Goal: Task Accomplishment & Management: Use online tool/utility

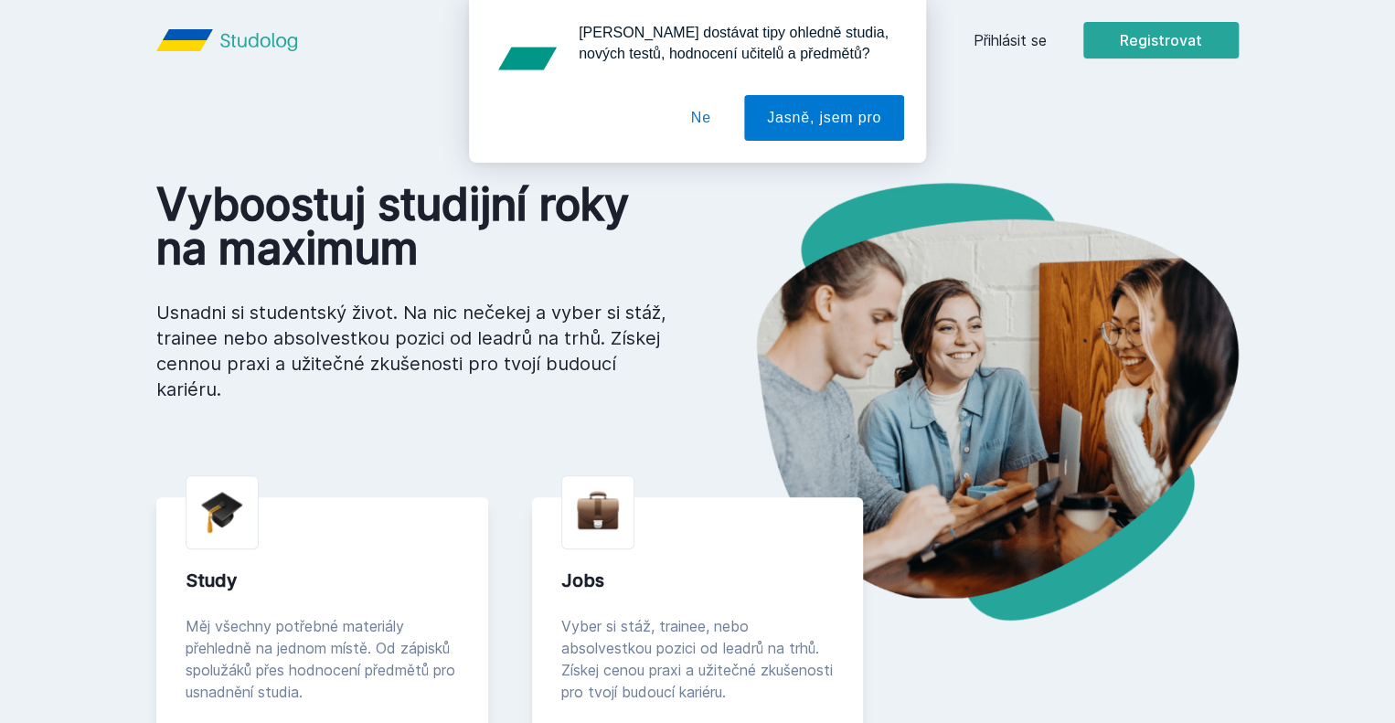
click at [1139, 34] on div "[PERSON_NAME] dostávat tipy ohledně studia, nových testů, hodnocení učitelů a p…" at bounding box center [697, 81] width 1395 height 163
click at [719, 113] on button "Ne" at bounding box center [701, 118] width 66 height 46
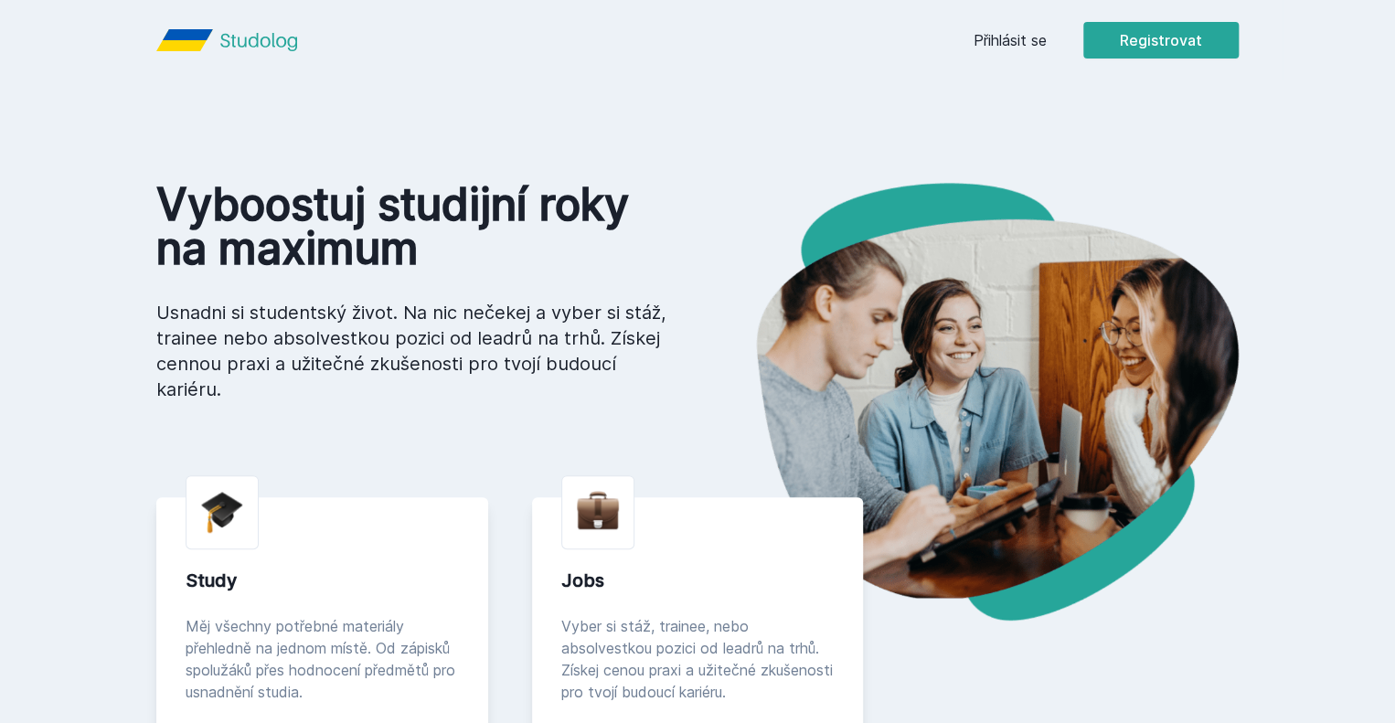
click at [1047, 36] on link "Přihlásit se" at bounding box center [1009, 40] width 73 height 22
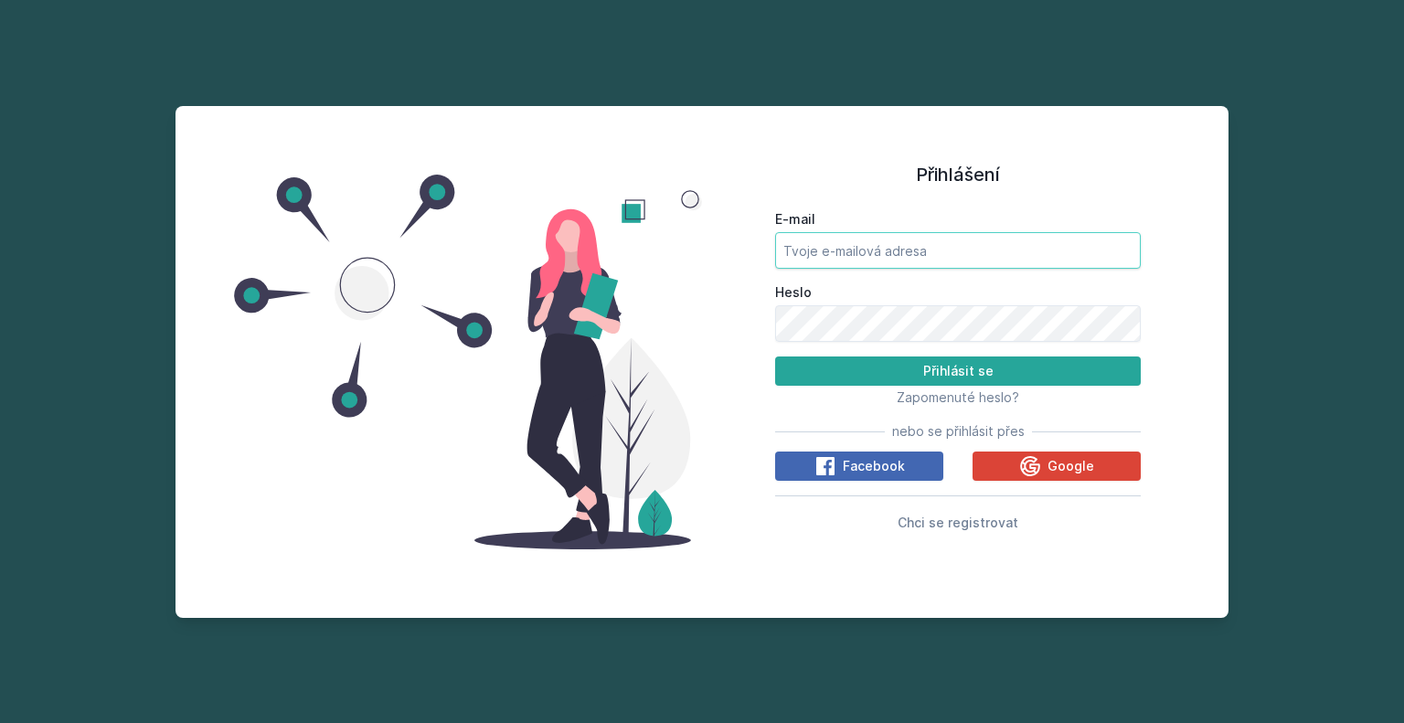
click at [870, 261] on input "E-mail" at bounding box center [958, 250] width 366 height 37
click at [1038, 456] on icon at bounding box center [1030, 466] width 22 height 22
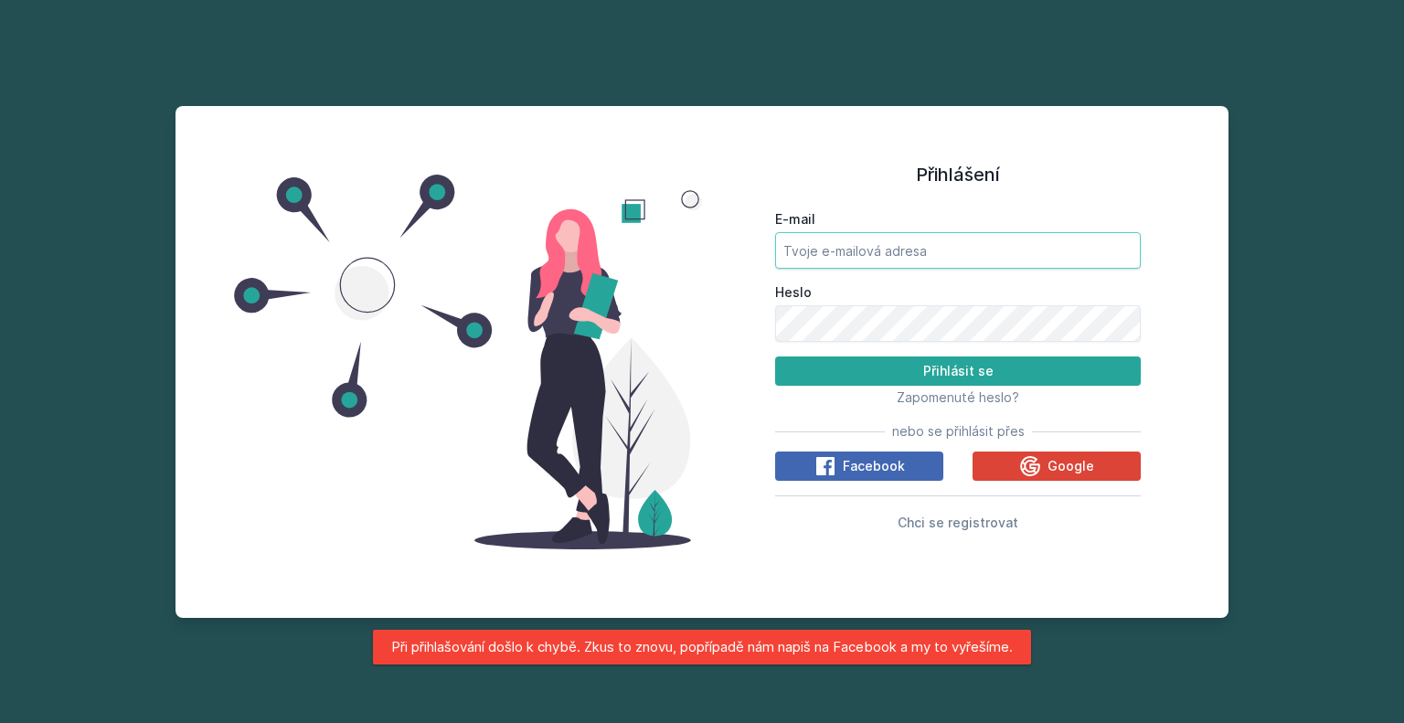
click at [831, 243] on input "E-mail" at bounding box center [958, 250] width 366 height 37
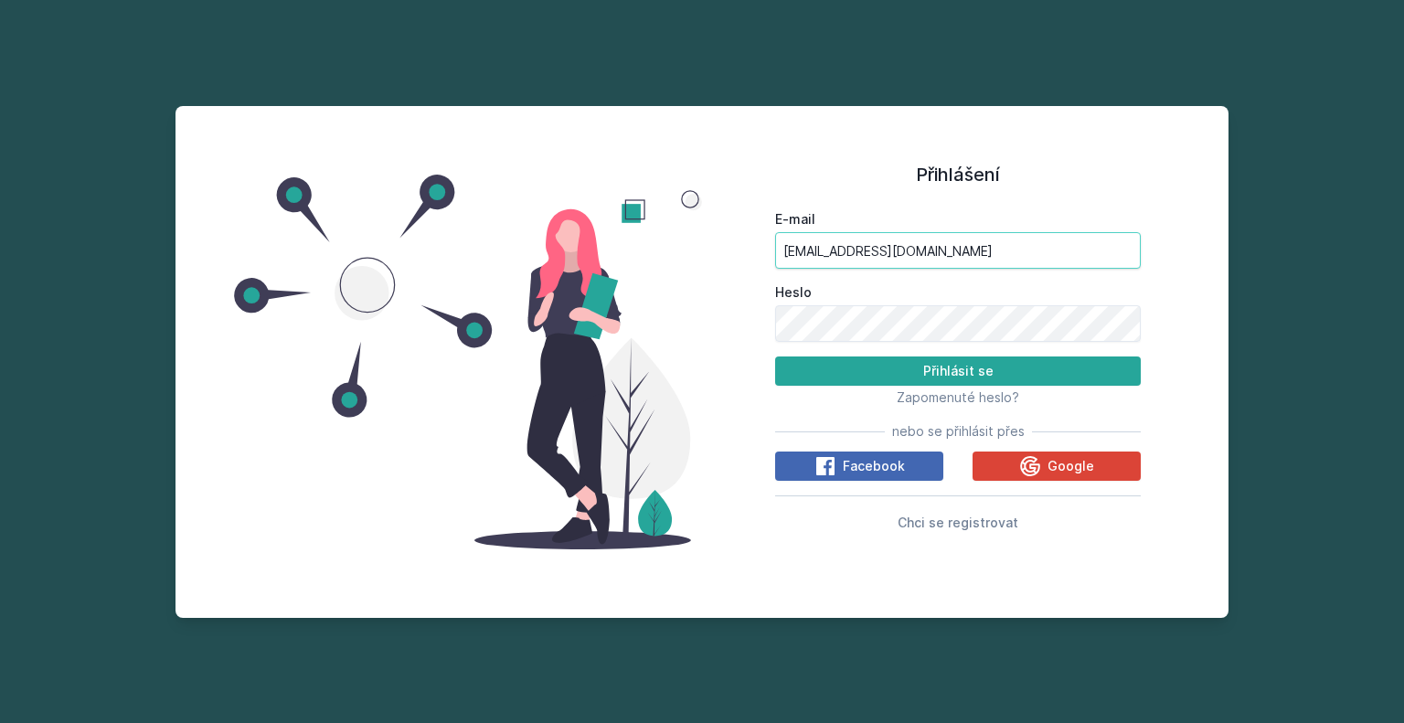
type input "kosl07@vse.cz"
click at [775, 356] on button "Přihlásit se" at bounding box center [958, 370] width 366 height 29
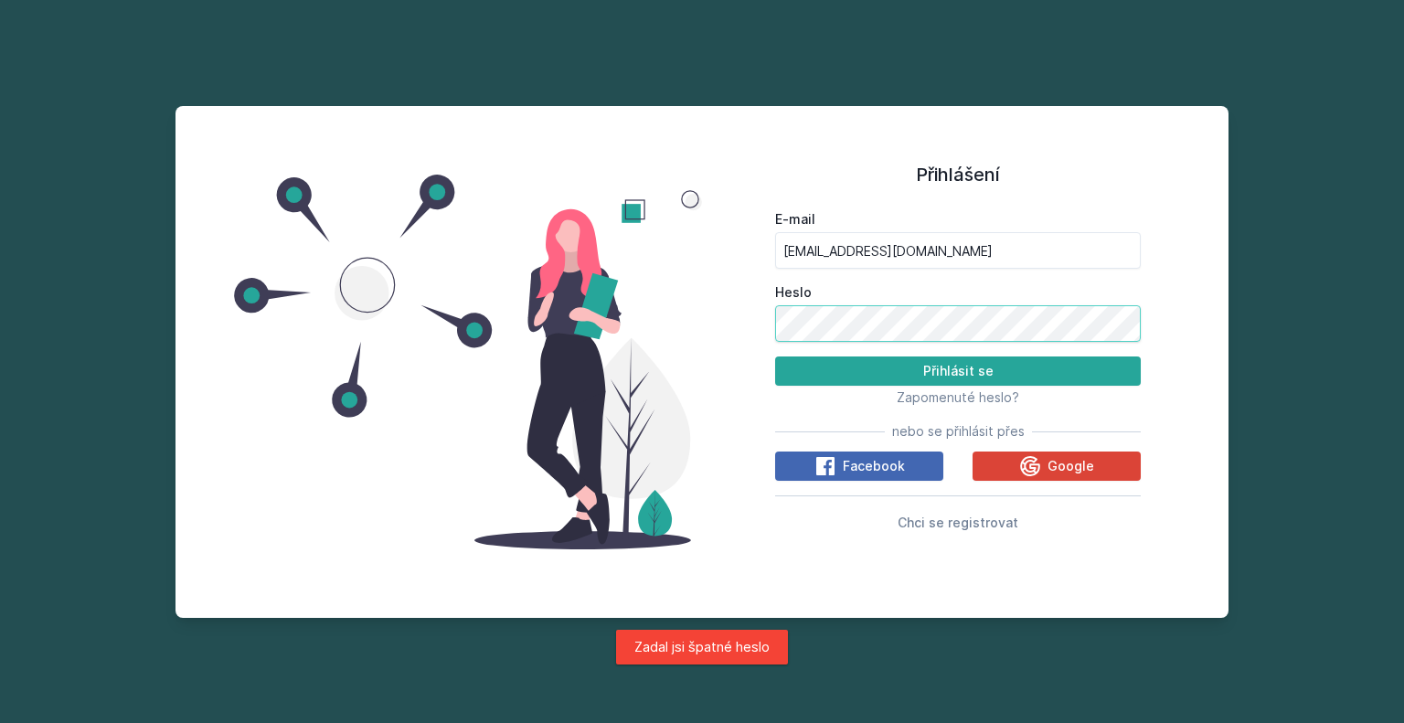
click at [775, 356] on button "Přihlásit se" at bounding box center [958, 370] width 366 height 29
click at [933, 398] on span "Zapomenuté heslo?" at bounding box center [958, 397] width 122 height 16
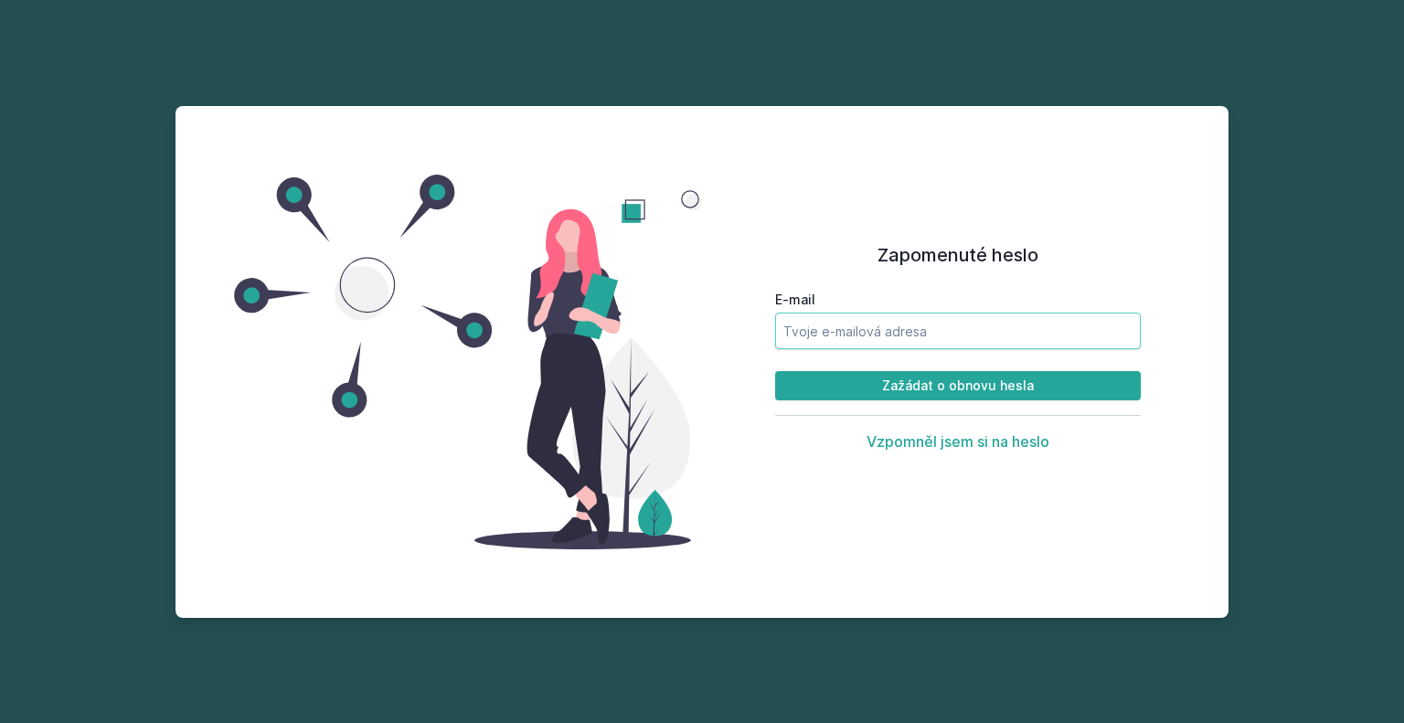
click at [847, 335] on input "E-mail" at bounding box center [958, 331] width 366 height 37
type input "kosl07@vse.cz"
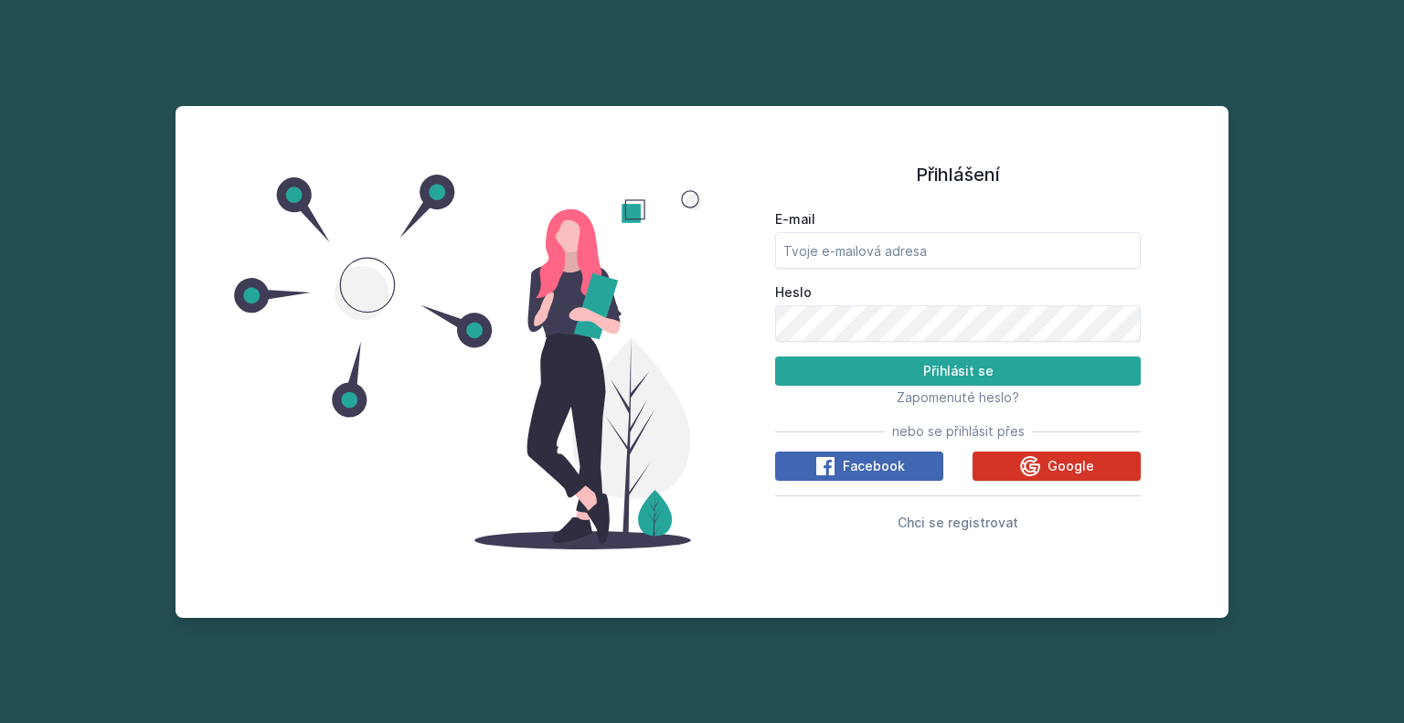
click at [1089, 471] on span "Google" at bounding box center [1070, 466] width 47 height 18
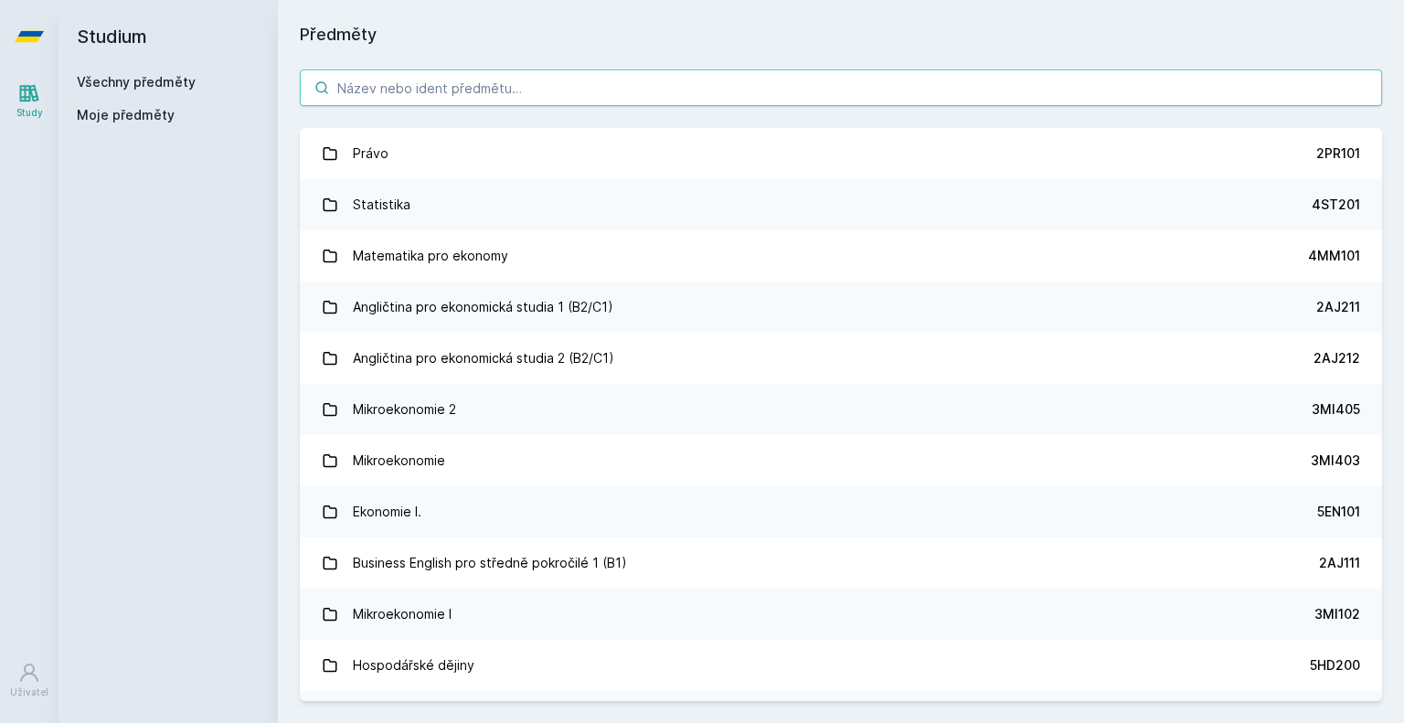
click at [494, 87] on input "search" at bounding box center [841, 87] width 1082 height 37
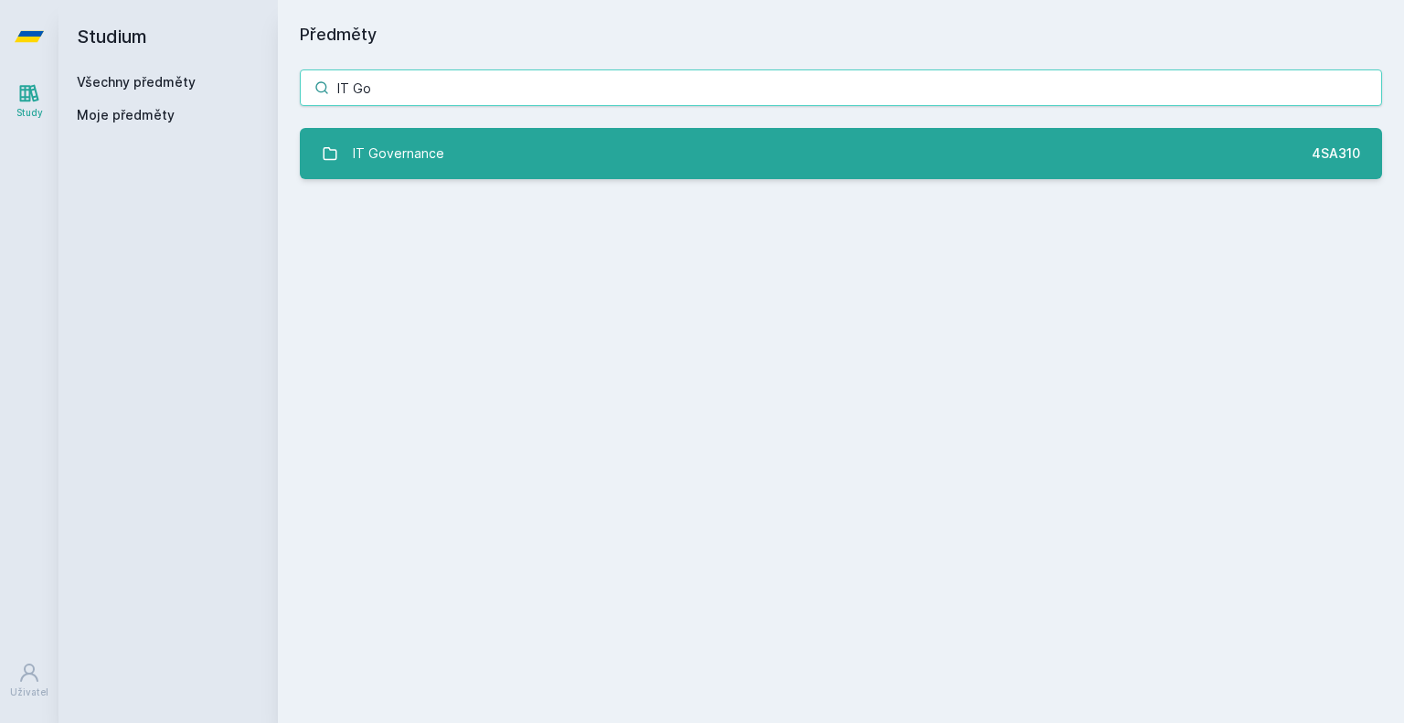
type input "IT Go"
click at [399, 154] on div "IT Governance" at bounding box center [398, 153] width 91 height 37
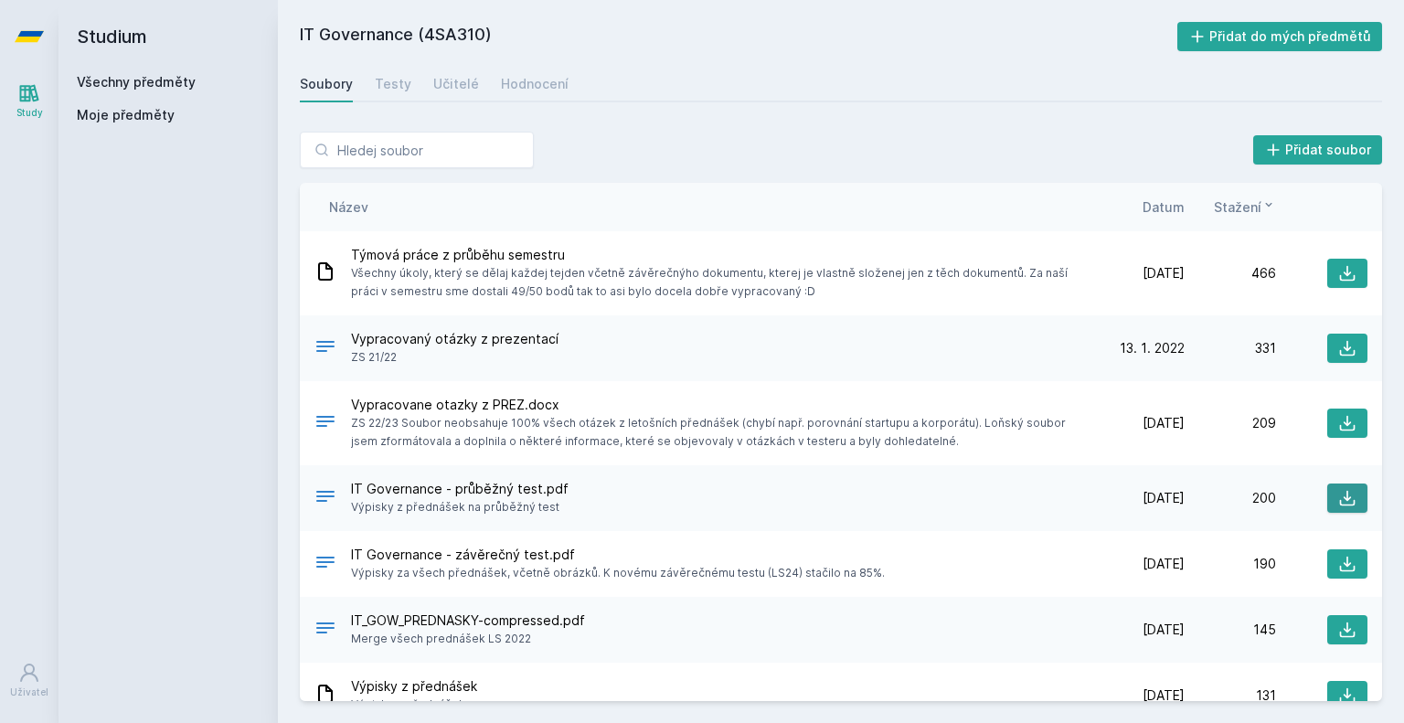
click at [1338, 494] on icon at bounding box center [1347, 498] width 18 height 18
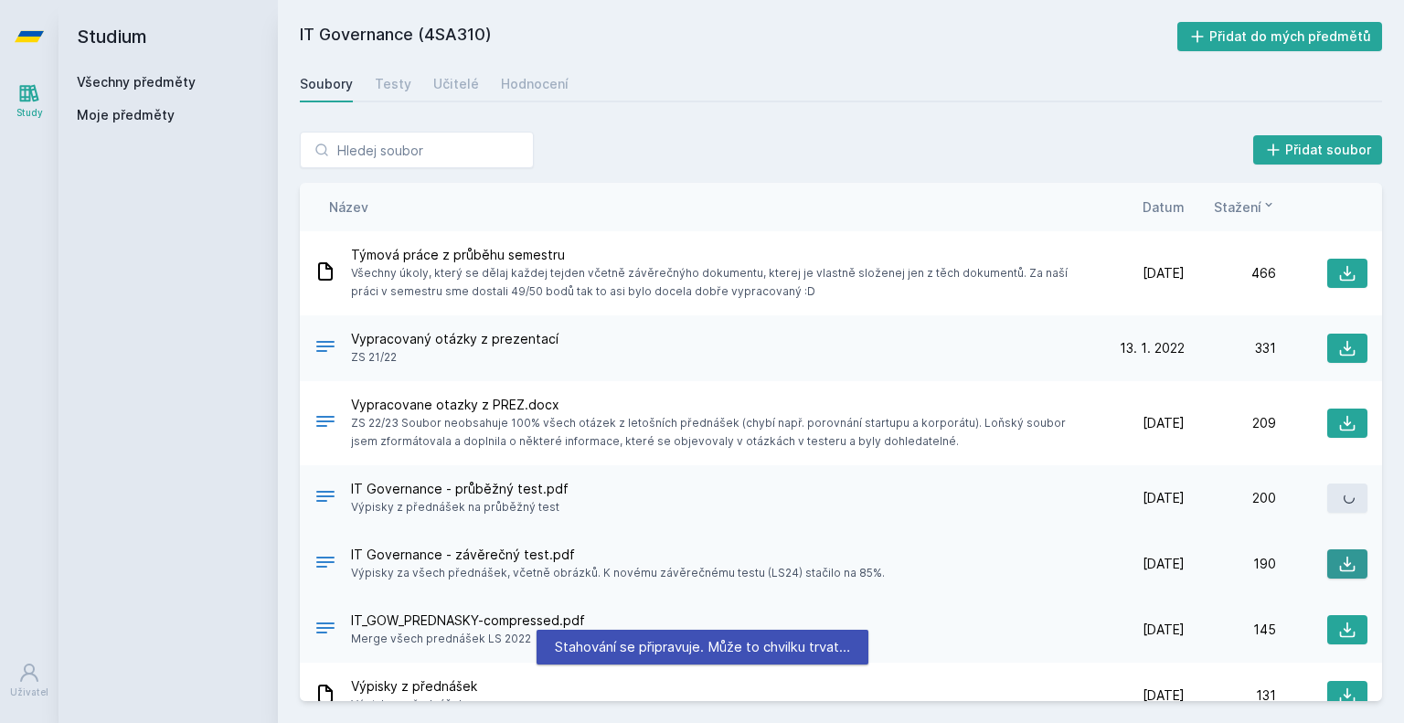
click at [1345, 564] on icon at bounding box center [1347, 564] width 18 height 18
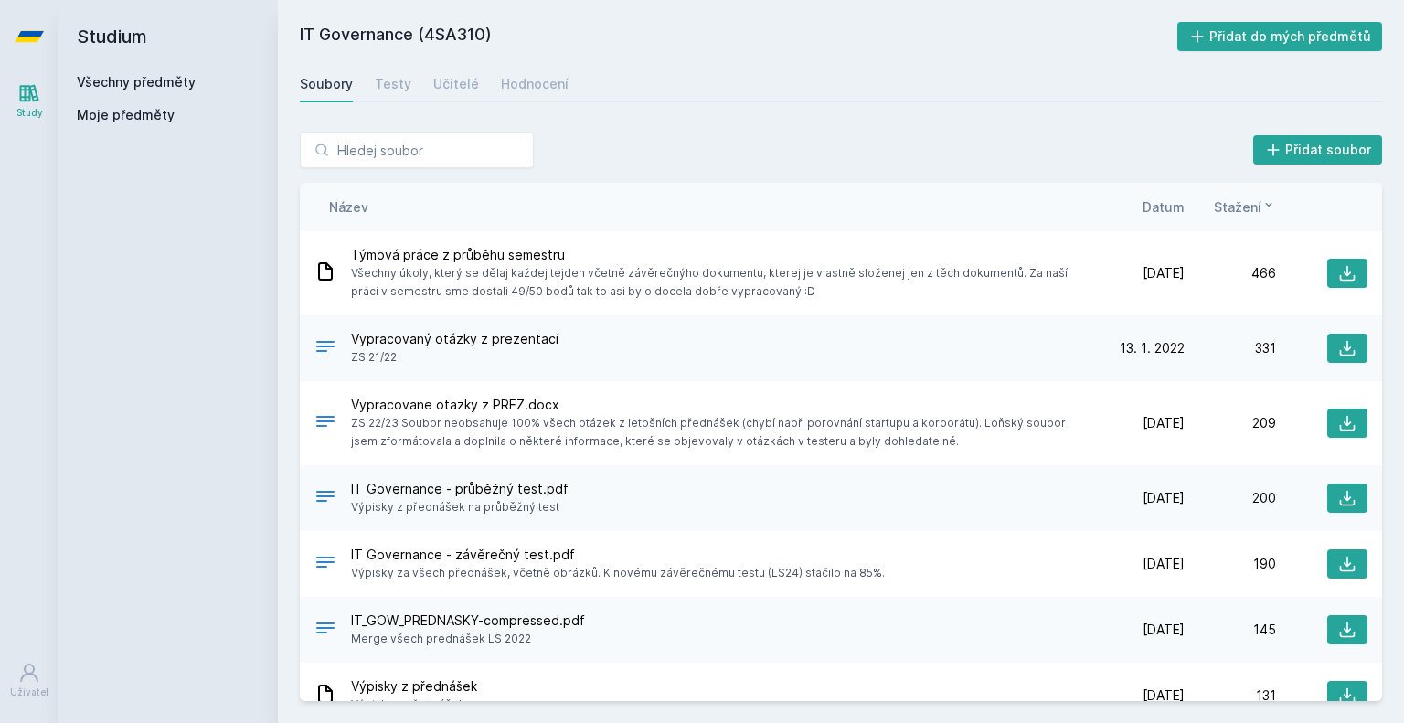
scroll to position [147, 0]
